Goal: Information Seeking & Learning: Learn about a topic

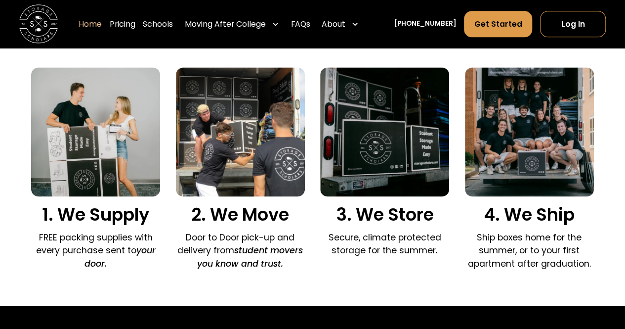
scroll to position [652, 0]
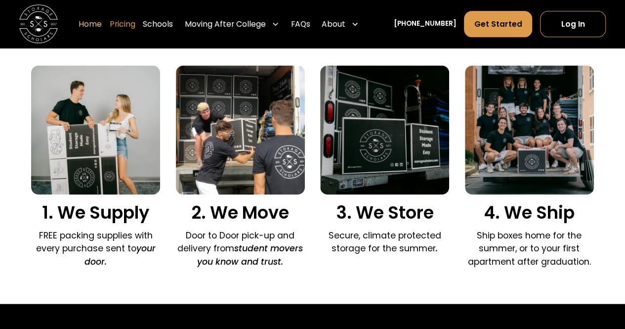
click at [135, 27] on link "Pricing" at bounding box center [123, 24] width 26 height 27
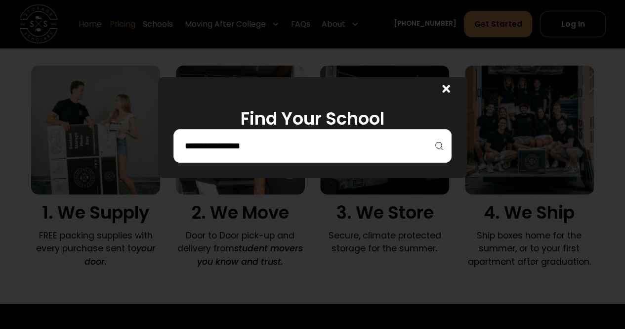
scroll to position [672, 0]
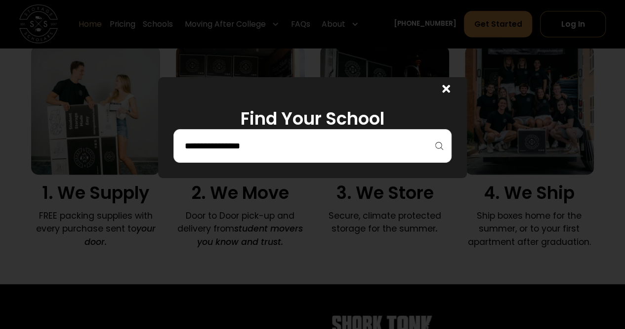
click at [242, 129] on div at bounding box center [312, 146] width 278 height 34
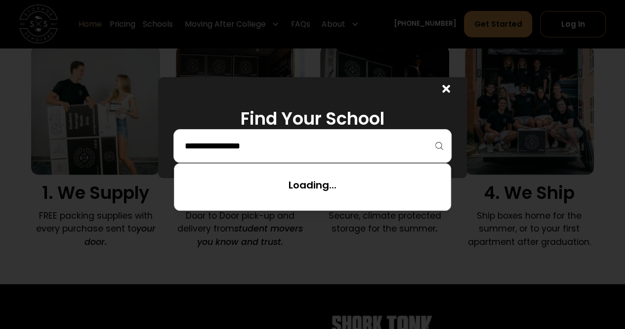
click at [245, 144] on input "search" at bounding box center [312, 145] width 257 height 17
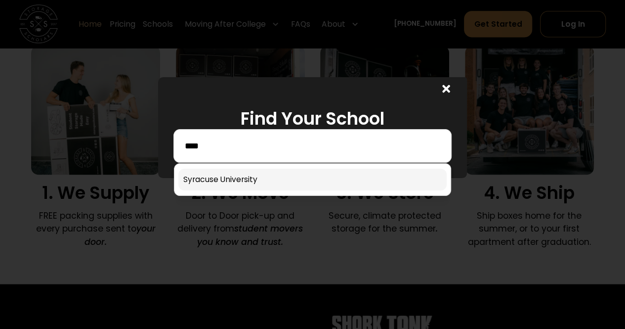
click at [241, 178] on link at bounding box center [312, 179] width 268 height 22
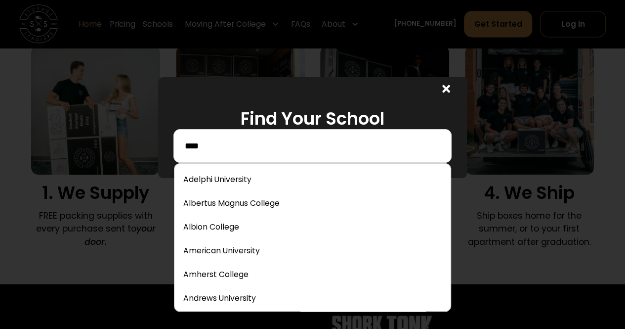
click at [329, 143] on input "****" at bounding box center [312, 145] width 257 height 17
click at [274, 152] on input "****" at bounding box center [312, 145] width 257 height 17
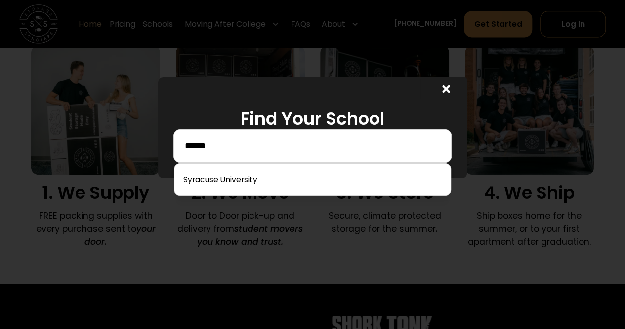
type input "******"
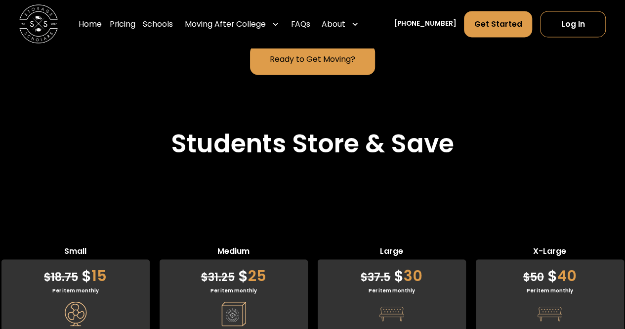
scroll to position [2642, 0]
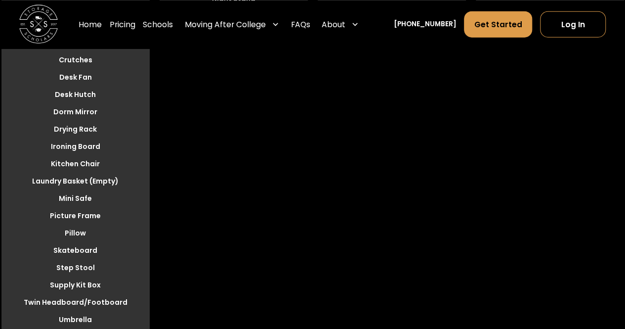
scroll to position [3037, 0]
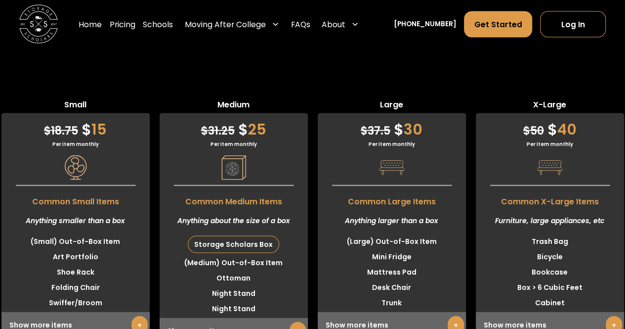
scroll to position [2787, 0]
click at [139, 316] on link "+" at bounding box center [139, 325] width 16 height 18
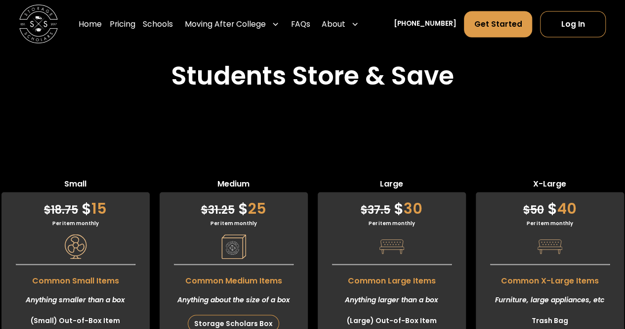
scroll to position [2708, 0]
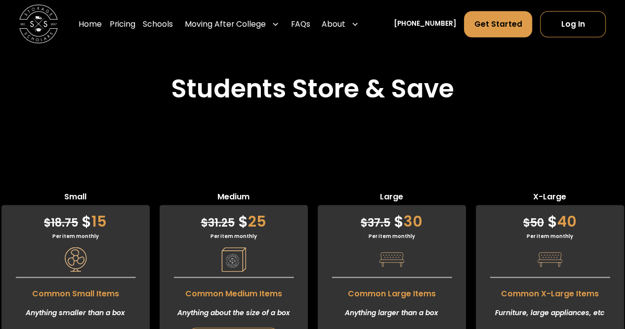
scroll to position [2668, 0]
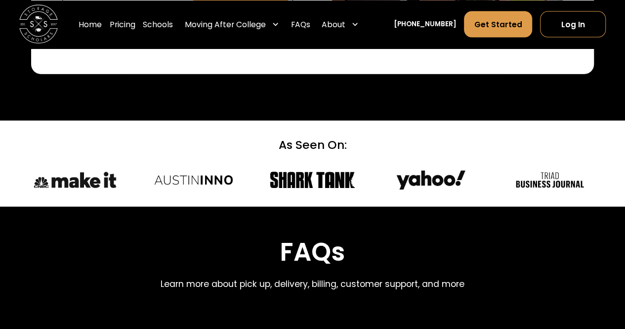
scroll to position [4882, 0]
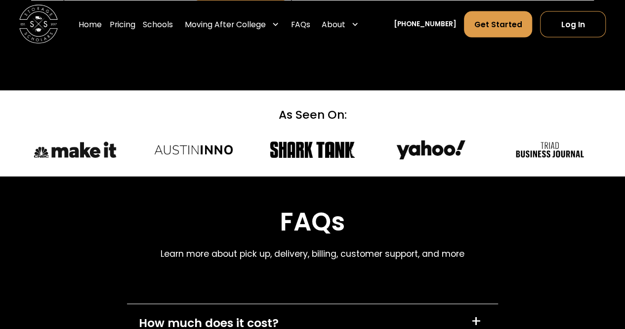
click at [345, 304] on div "How much does it cost? +" at bounding box center [312, 322] width 371 height 37
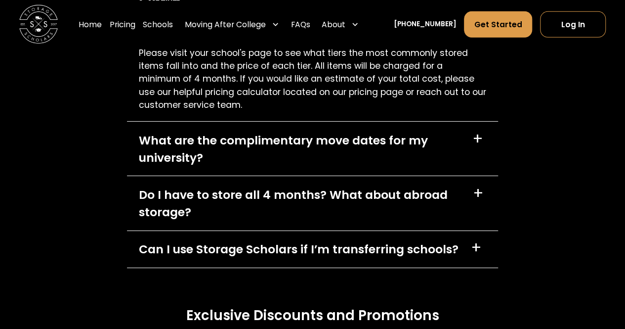
scroll to position [5277, 0]
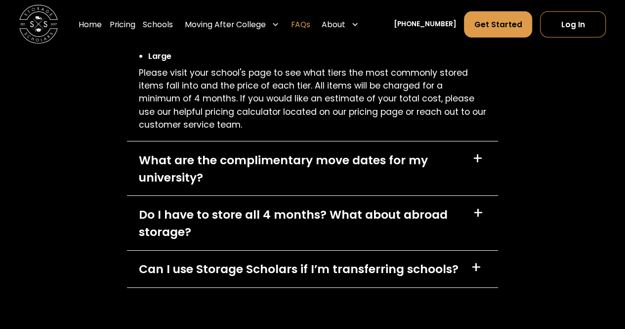
click at [310, 24] on link "FAQs" at bounding box center [300, 24] width 19 height 27
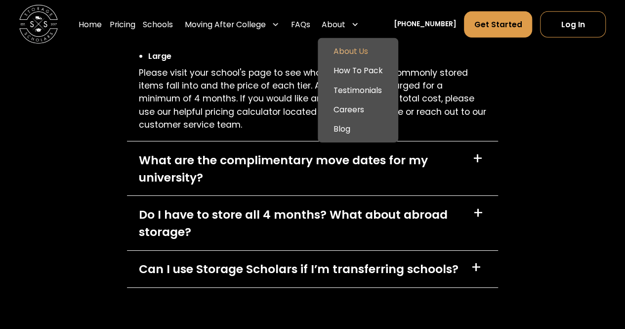
click at [360, 49] on link "About Us" at bounding box center [358, 51] width 73 height 19
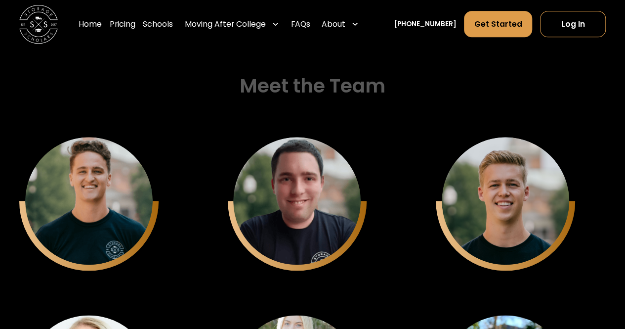
scroll to position [2372, 0]
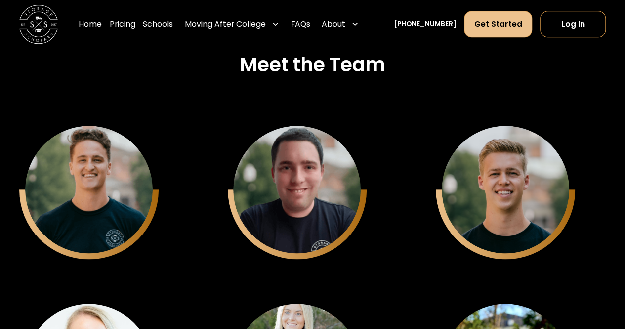
click at [518, 27] on link "Get Started" at bounding box center [498, 24] width 68 height 26
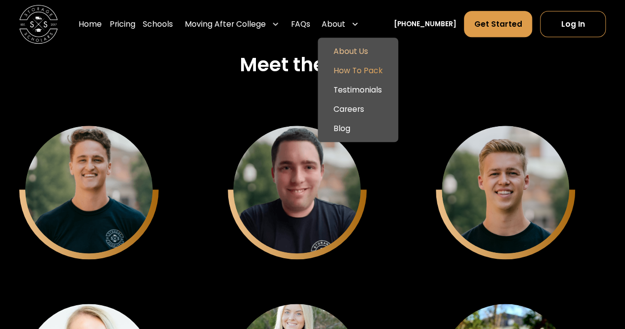
click at [363, 78] on link "How To Pack" at bounding box center [358, 70] width 73 height 19
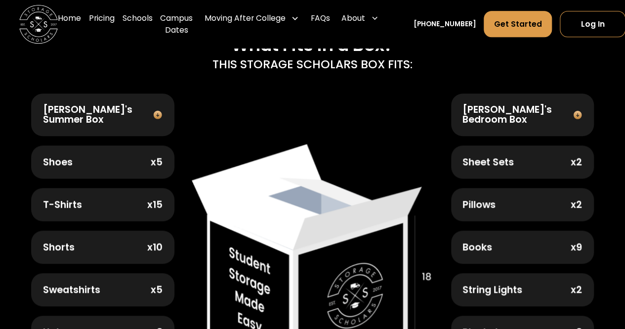
scroll to position [336, 0]
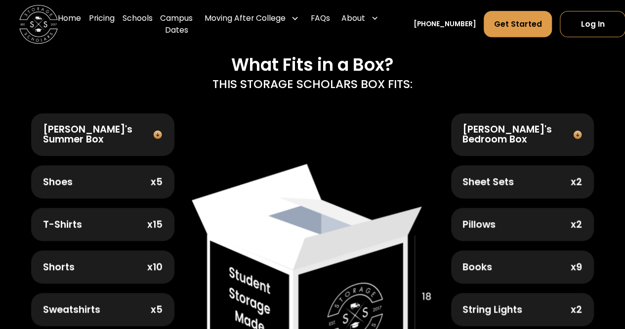
click at [158, 129] on img at bounding box center [158, 134] width 14 height 10
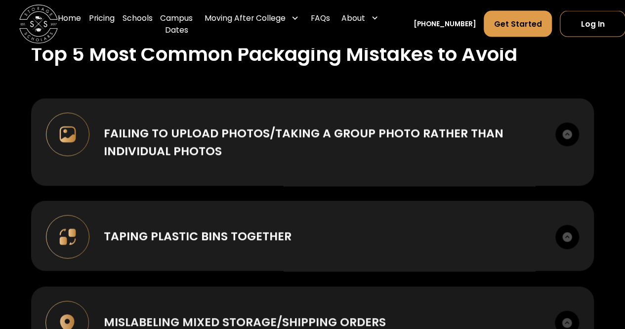
scroll to position [1028, 0]
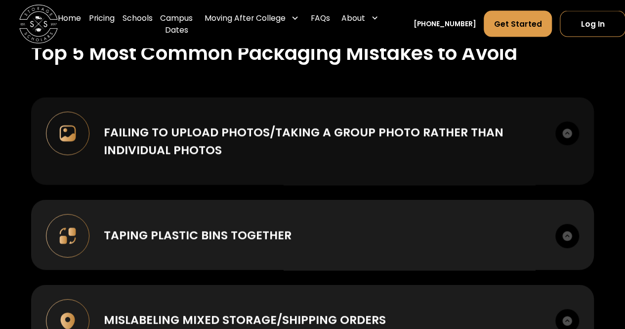
click at [166, 130] on div "Failing to upload photos/taking a group photo rather than individual photos" at bounding box center [322, 141] width 437 height 35
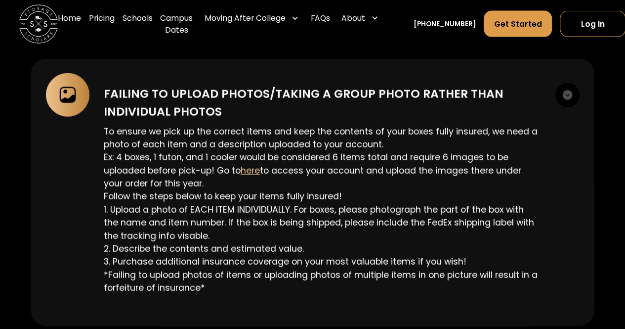
scroll to position [1067, 0]
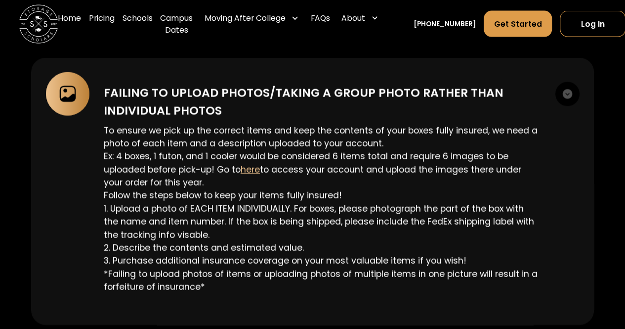
click at [166, 130] on p "To ensure we pick up the correct items and keep the contents of your boxes full…" at bounding box center [322, 208] width 437 height 169
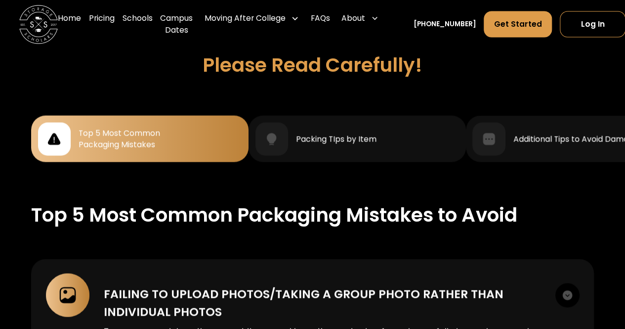
scroll to position [771, 0]
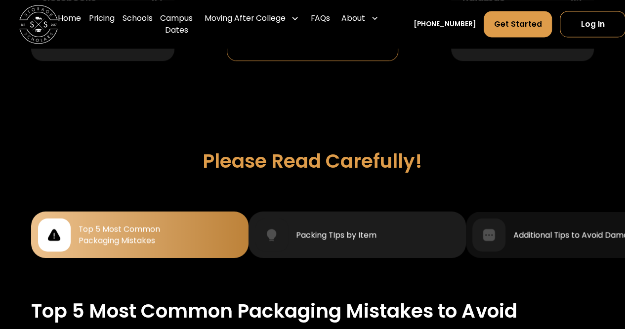
click at [307, 211] on link "Packing TIps by Item" at bounding box center [357, 234] width 217 height 46
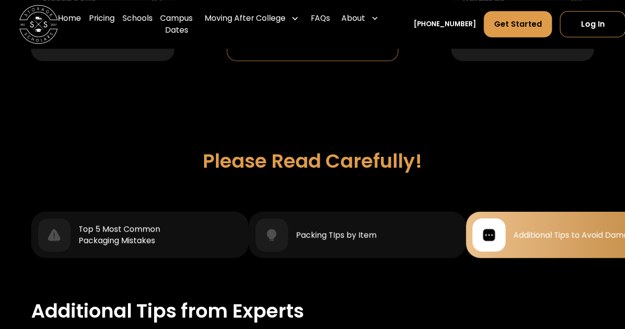
click at [508, 229] on div "Additional Tips to Avoid Damage & Fees" at bounding box center [574, 234] width 204 height 33
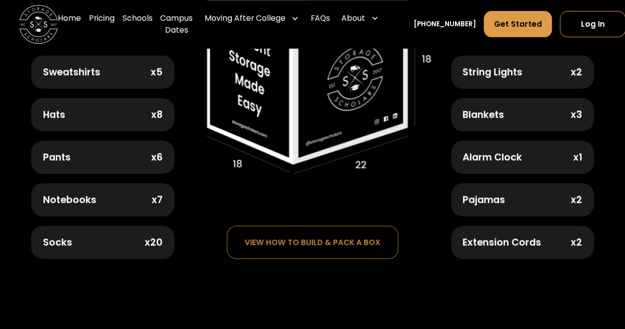
scroll to position [553, 0]
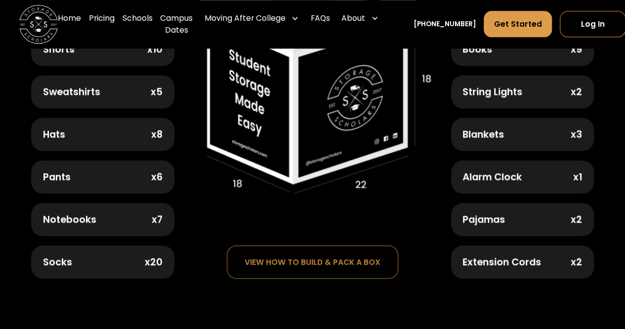
click at [501, 176] on div "Alarm Clock" at bounding box center [491, 177] width 59 height 10
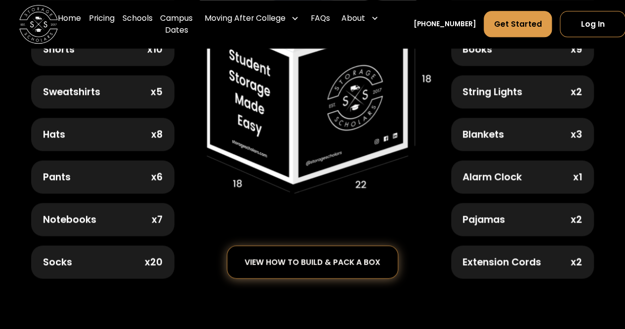
click at [339, 257] on div "view how to build & pack a box" at bounding box center [313, 261] width 136 height 8
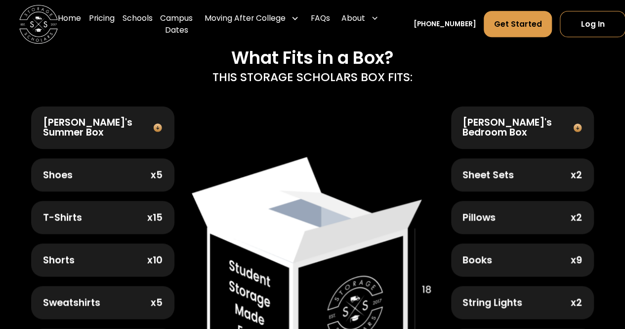
scroll to position [336, 0]
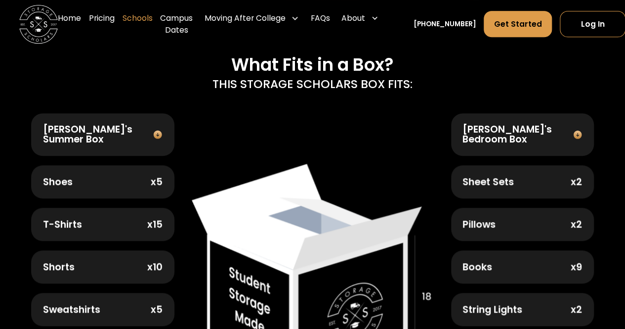
click at [142, 13] on link "Schools" at bounding box center [138, 24] width 30 height 39
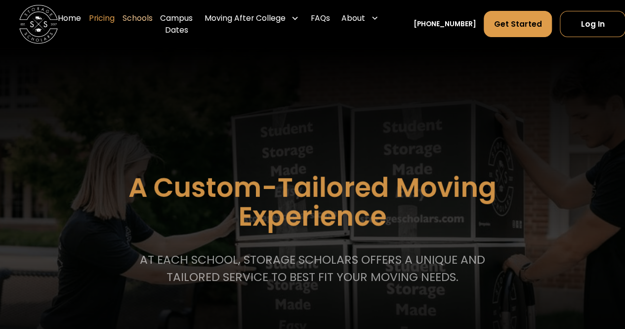
click at [115, 15] on link "Pricing" at bounding box center [102, 24] width 26 height 39
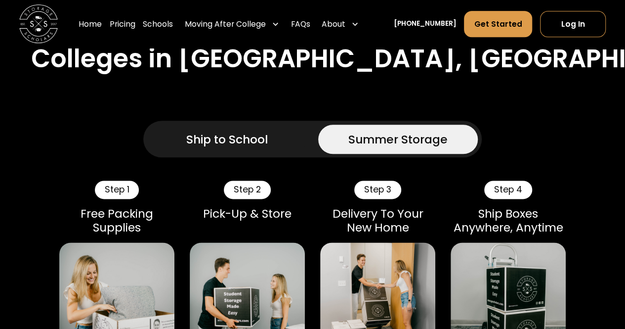
scroll to position [553, 0]
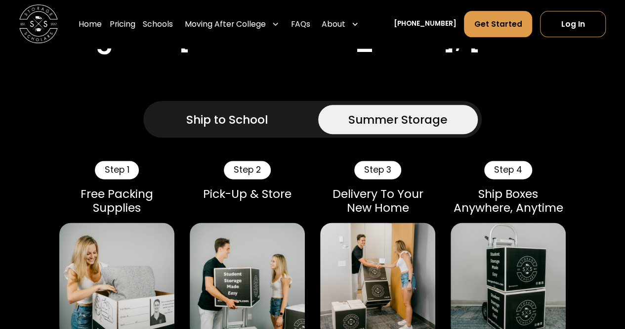
click at [271, 105] on link "Ship to School" at bounding box center [226, 119] width 159 height 29
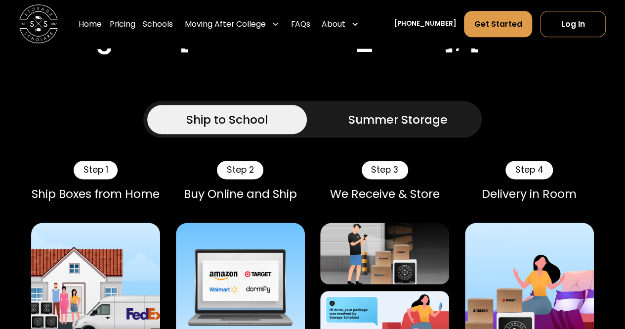
click at [326, 105] on link "Summer Storage" at bounding box center [397, 119] width 159 height 29
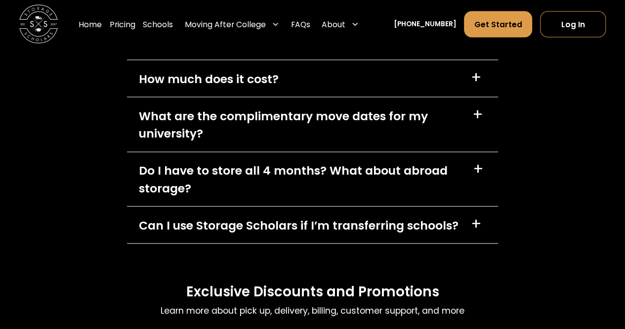
scroll to position [4723, 0]
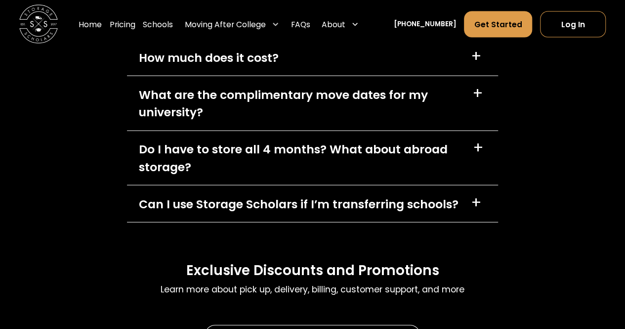
click at [0, 188] on div "FAQs Learn more about pick up, delivery, billing, customer support, and more Ho…" at bounding box center [312, 160] width 625 height 496
click at [149, 162] on div "Do I have to store all 4 months? What about abroad storage?" at bounding box center [300, 157] width 322 height 35
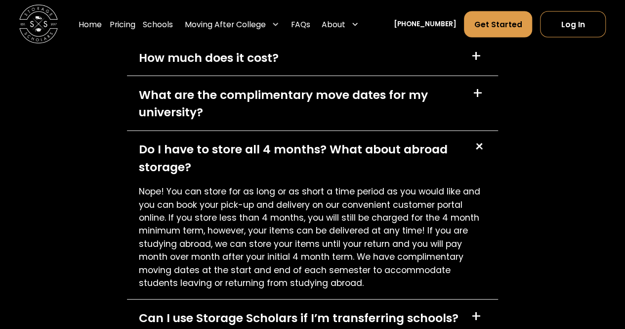
click at [149, 162] on div "Do I have to store all 4 months? What about abroad storage?" at bounding box center [300, 157] width 322 height 35
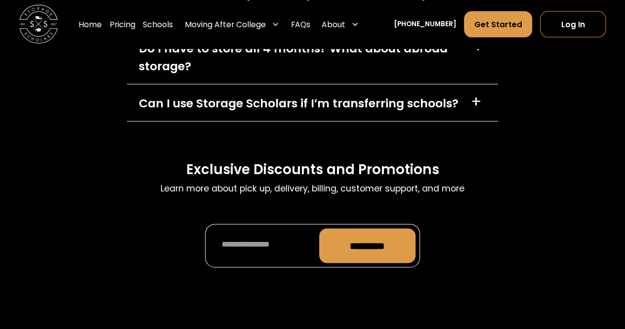
scroll to position [4822, 0]
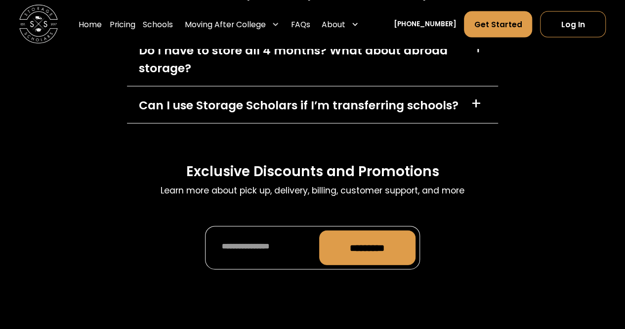
click at [149, 163] on div "Exclusive Discounts and Promotions Learn more about pick up, delivery, billing,…" at bounding box center [312, 220] width 371 height 115
click at [156, 105] on div "Can I use Storage Scholars if I’m transferring schools?" at bounding box center [299, 104] width 320 height 17
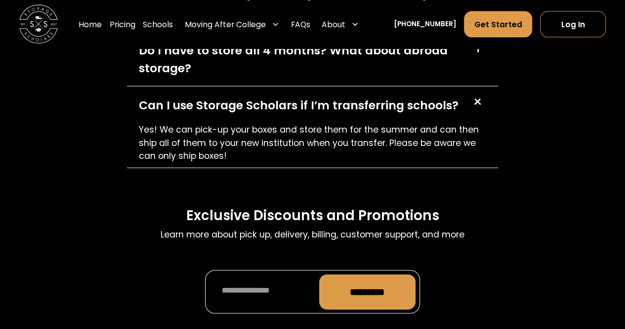
click at [156, 105] on div "Can I use Storage Scholars if I’m transferring schools?" at bounding box center [299, 104] width 320 height 17
